Goal: Understand process/instructions: Learn how to perform a task or action

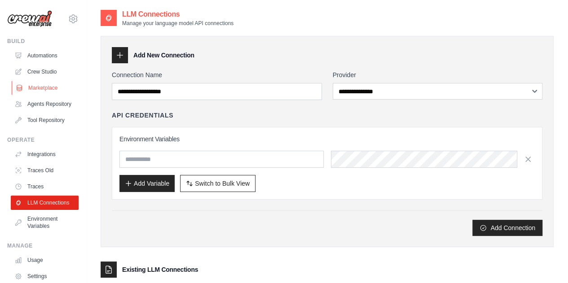
click at [35, 89] on link "Marketplace" at bounding box center [46, 88] width 68 height 14
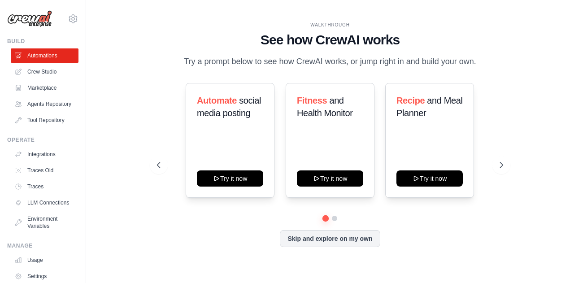
click at [510, 167] on div "WALKTHROUGH See how [PERSON_NAME] works Try a prompt below to see how [PERSON_N…" at bounding box center [329, 142] width 367 height 240
click at [504, 168] on icon at bounding box center [502, 165] width 9 height 9
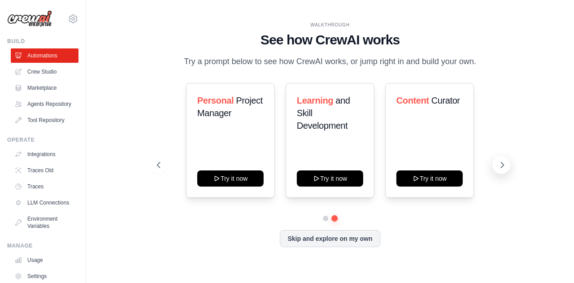
click at [504, 168] on icon at bounding box center [502, 165] width 9 height 9
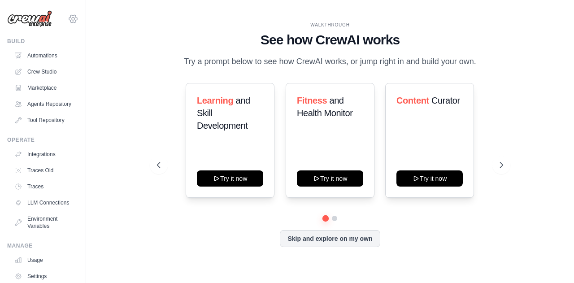
click at [68, 19] on icon at bounding box center [73, 18] width 11 height 11
